Goal: Feedback & Contribution: Leave review/rating

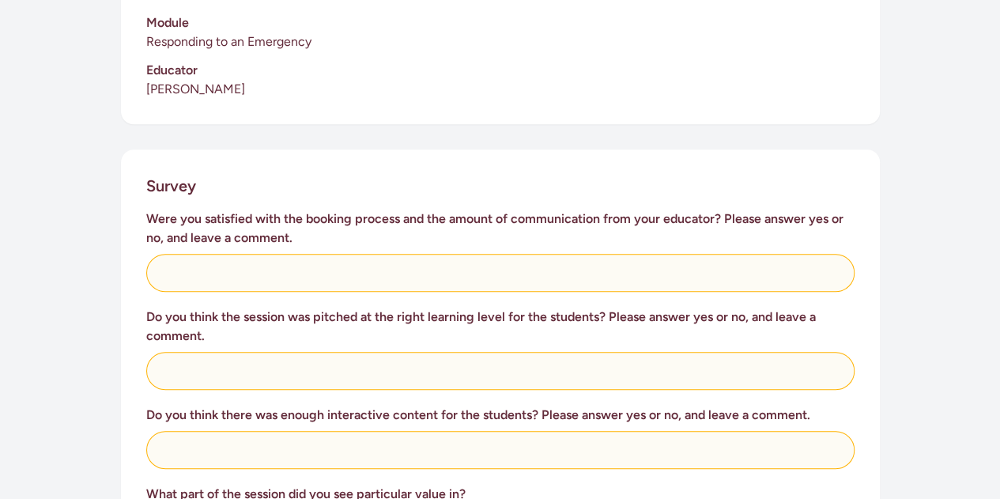
scroll to position [517, 0]
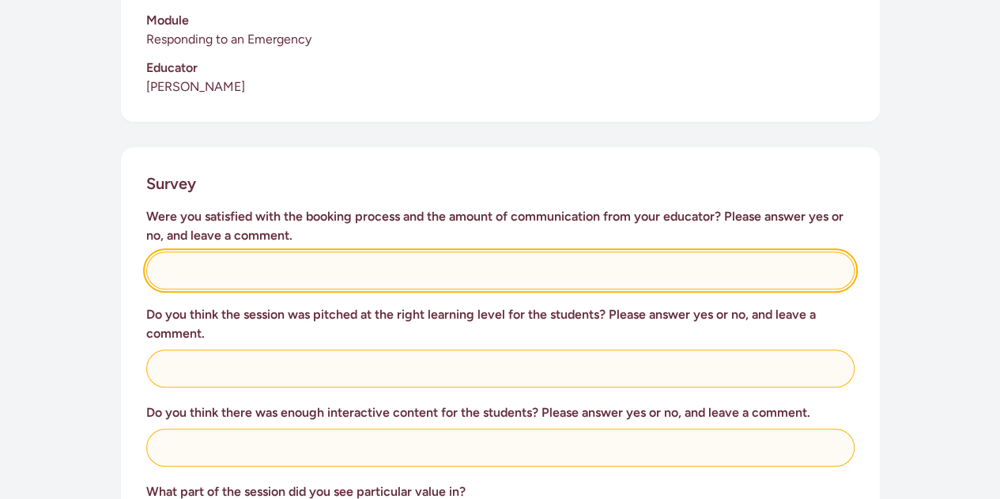
click at [443, 251] on input "text" at bounding box center [500, 270] width 708 height 38
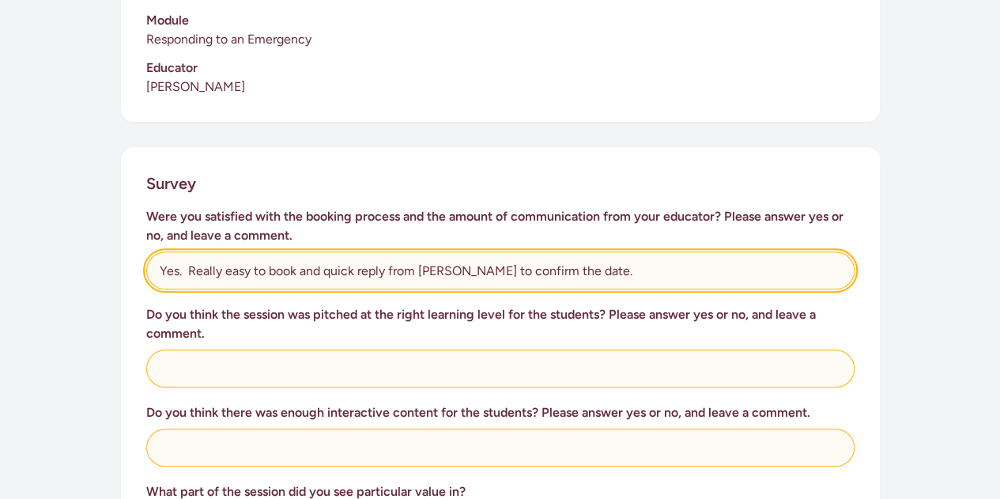
type input "Yes. Really easy to book and quick reply from [PERSON_NAME] to confirm the date."
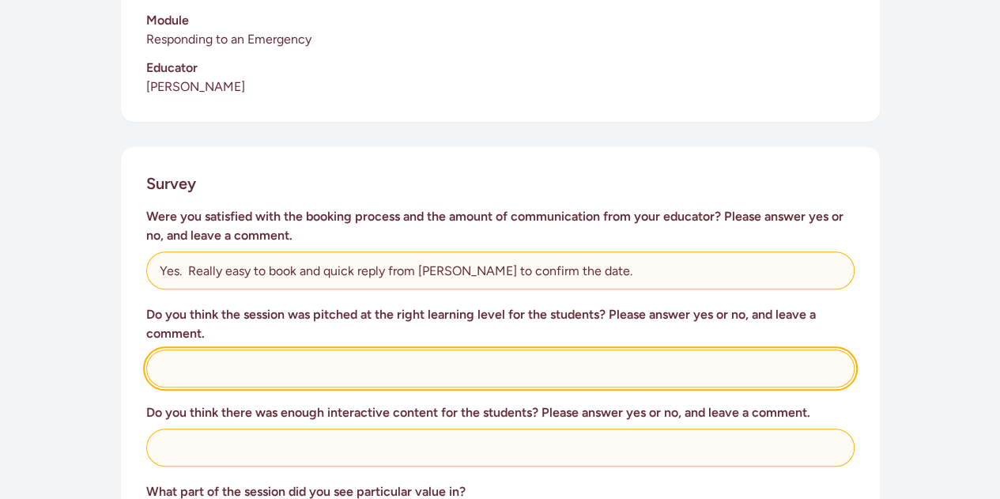
click at [389, 354] on input "text" at bounding box center [500, 368] width 708 height 38
click at [389, 354] on input "Yes. Variety of activities, perky pace, enagaging" at bounding box center [500, 368] width 708 height 38
click at [438, 349] on input "Yes. Variety of activities, perky pace, engaging" at bounding box center [500, 368] width 708 height 38
click at [424, 351] on input "Yes. Variety of activities, perky pace, engagingquestions." at bounding box center [500, 368] width 708 height 38
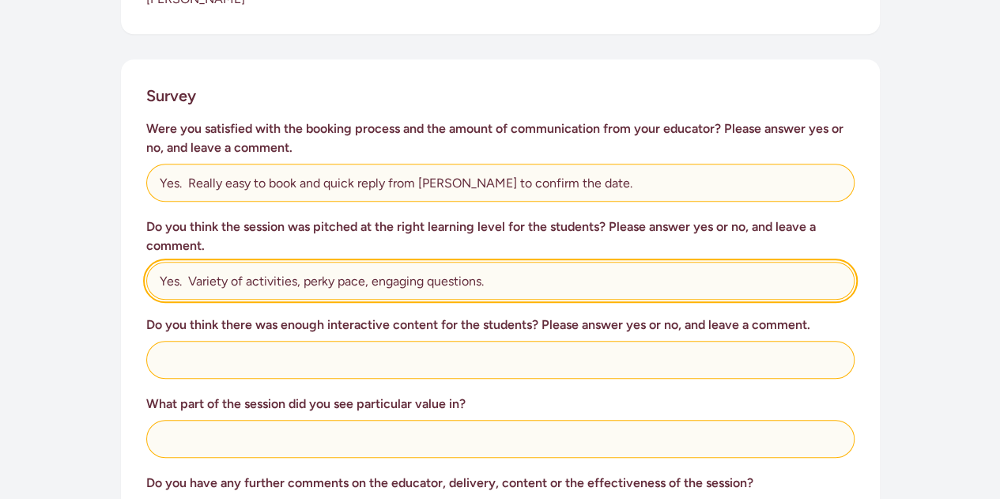
scroll to position [605, 0]
type input "Yes. Variety of activities, perky pace, engaging questions."
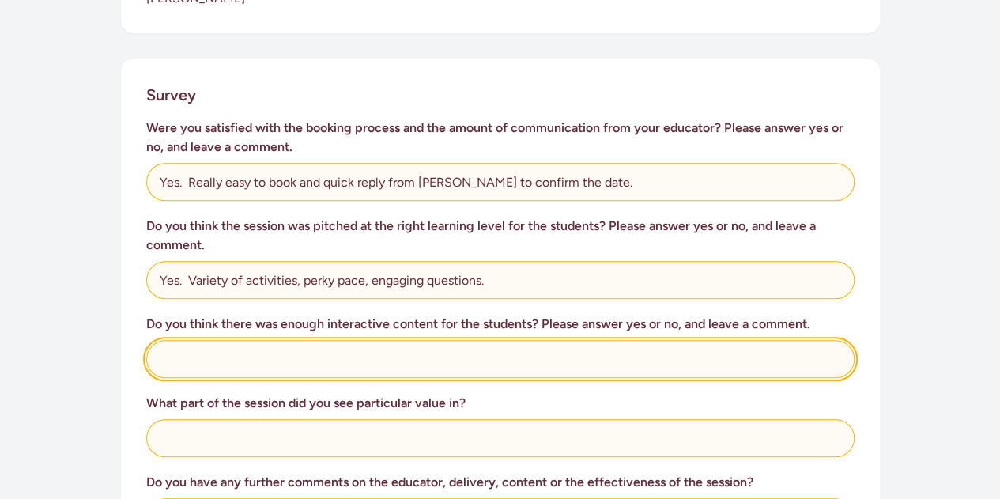
click at [424, 342] on input "text" at bounding box center [500, 359] width 708 height 38
type input "Yes. The session ran really well due to the variety of interactive content."
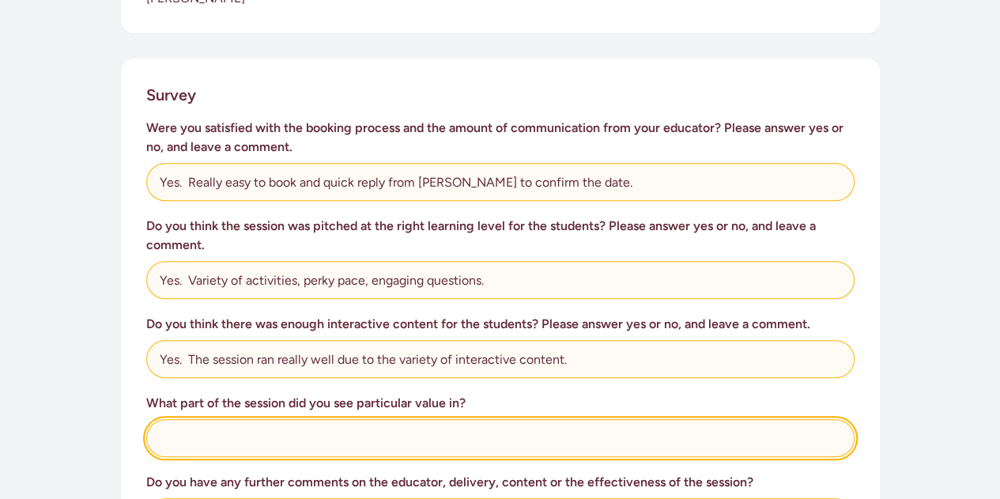
click at [334, 420] on input "text" at bounding box center [500, 438] width 708 height 38
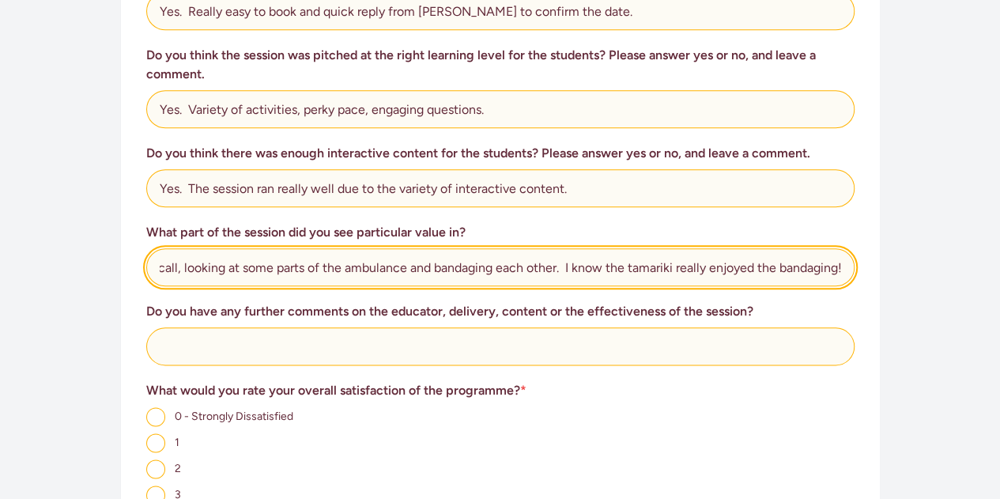
scroll to position [777, 0]
type input "Every aspect had good value - introducing the 3 services, roll playing a 1, 1, …"
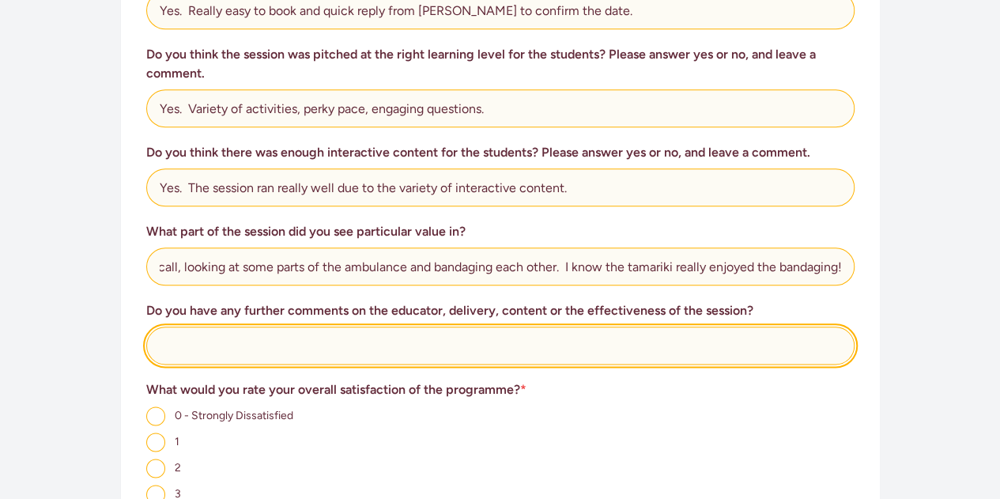
scroll to position [0, 0]
click at [416, 326] on input "text" at bounding box center [500, 345] width 708 height 38
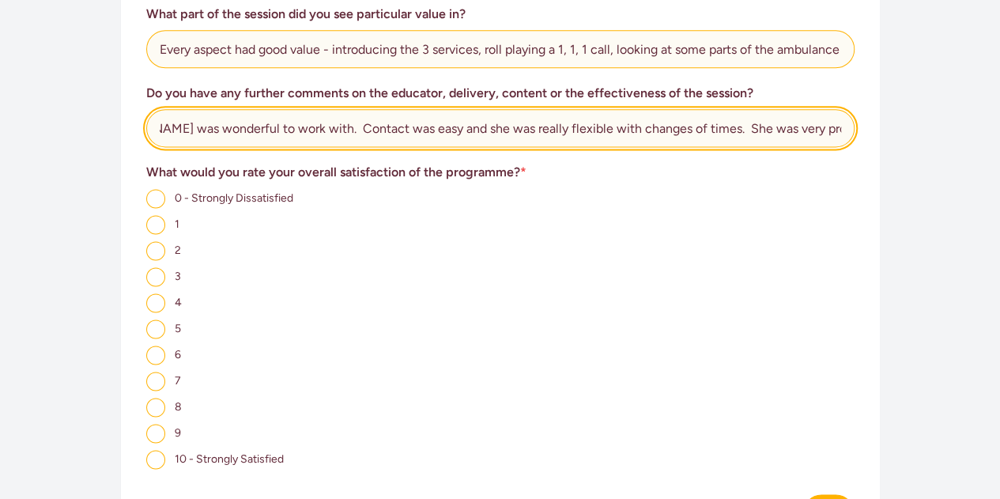
scroll to position [995, 0]
type input "[PERSON_NAME] was wonderful to work with. Contact was easy and she was really f…"
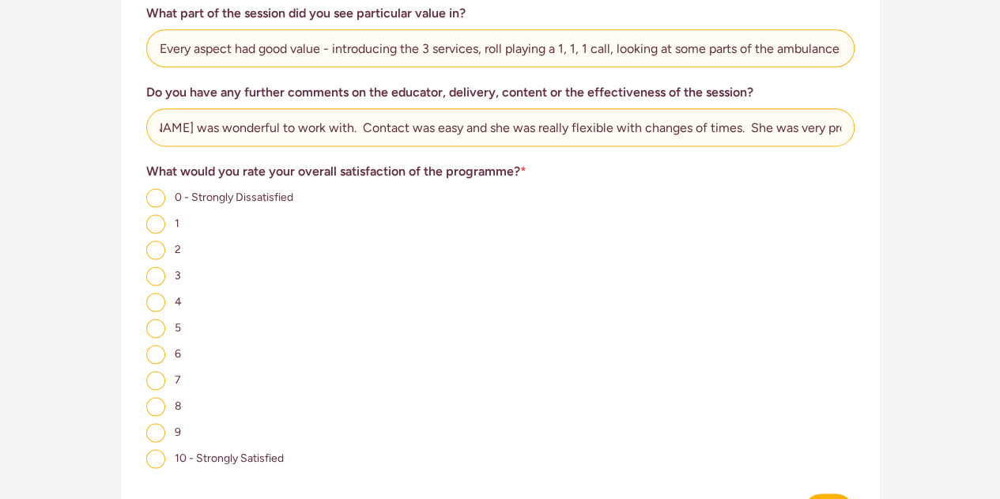
scroll to position [0, 0]
click at [156, 449] on input "10 - Strongly Satisfied" at bounding box center [155, 458] width 19 height 19
radio input "true"
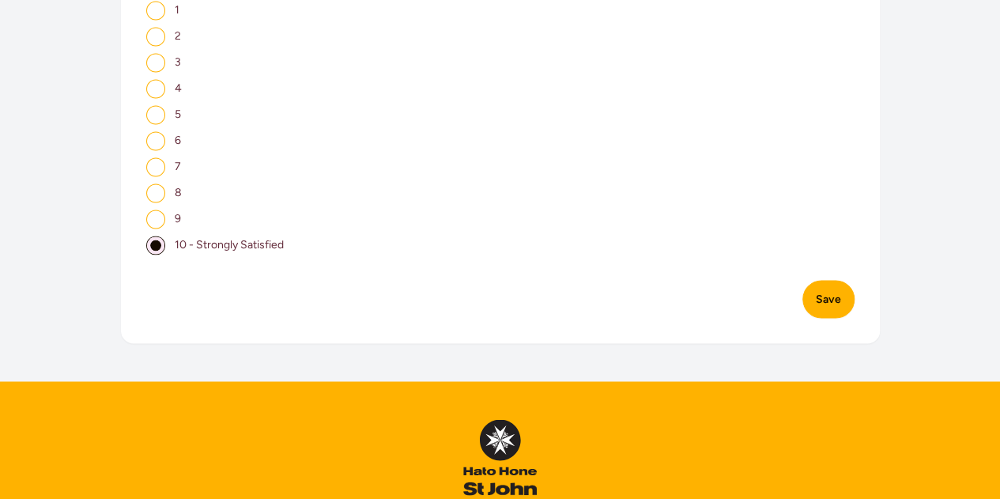
scroll to position [1210, 0]
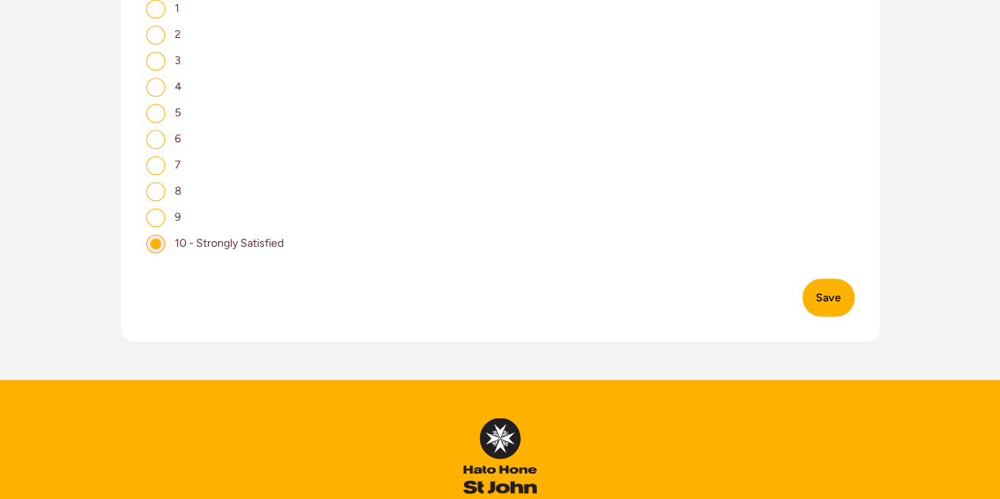
click at [825, 283] on button "Save" at bounding box center [828, 297] width 52 height 38
